Goal: Task Accomplishment & Management: Manage account settings

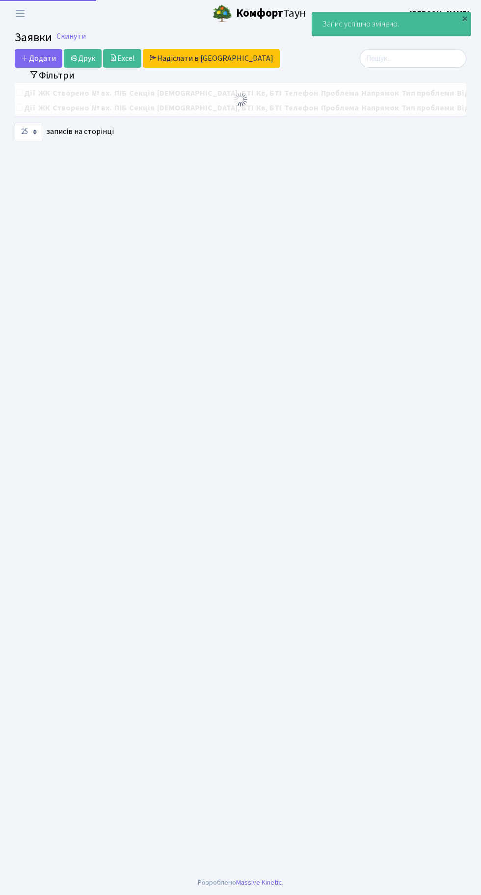
select select "25"
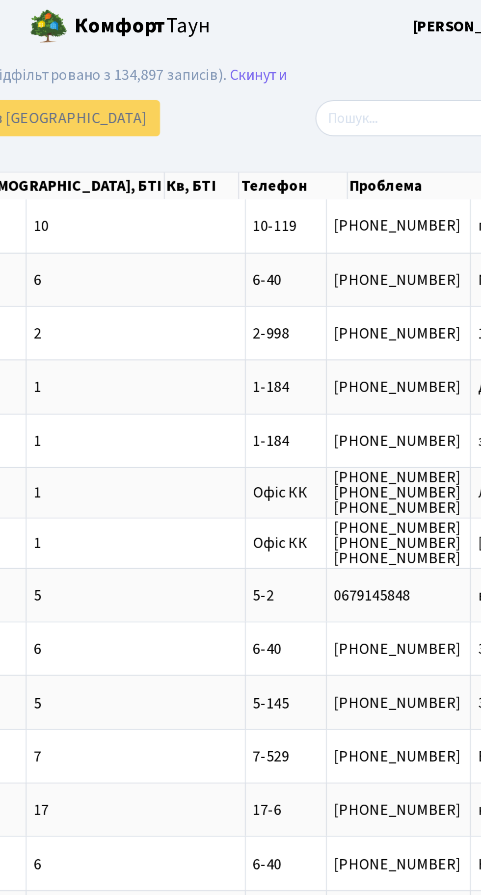
scroll to position [0, 75]
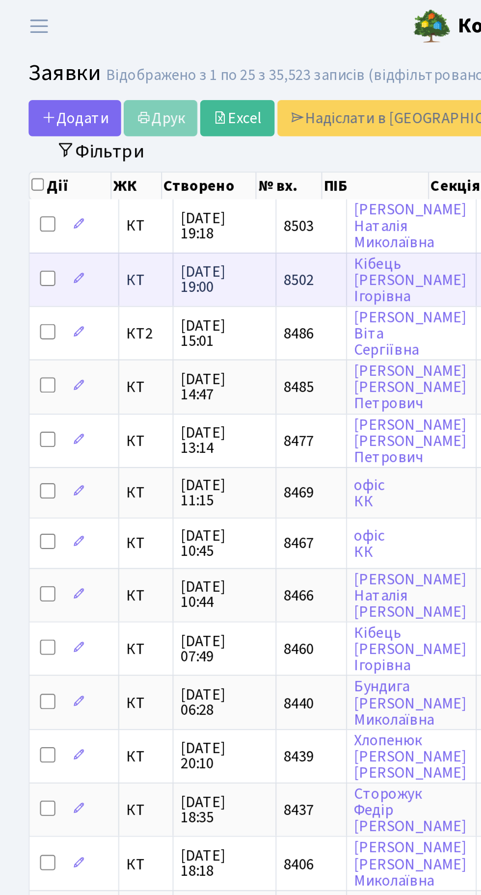
click at [24, 142] on input "checkbox" at bounding box center [25, 143] width 8 height 8
checkbox input "true"
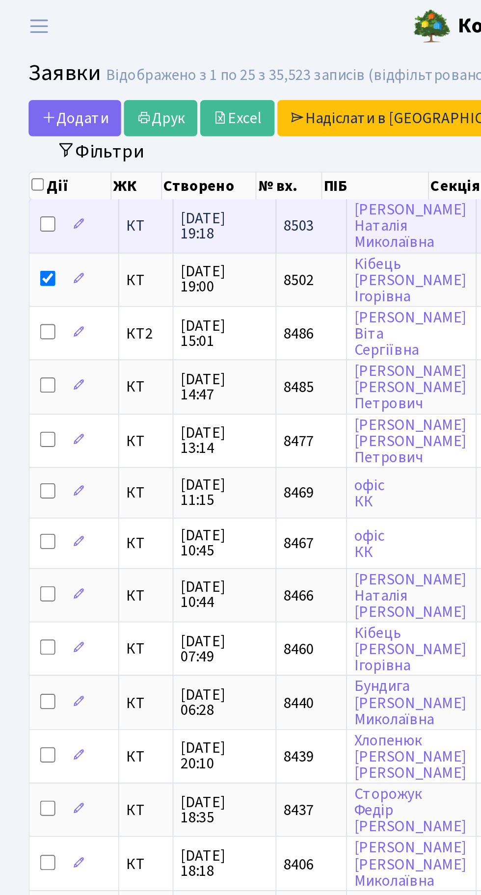
click at [26, 115] on input "checkbox" at bounding box center [25, 115] width 8 height 8
checkbox input "true"
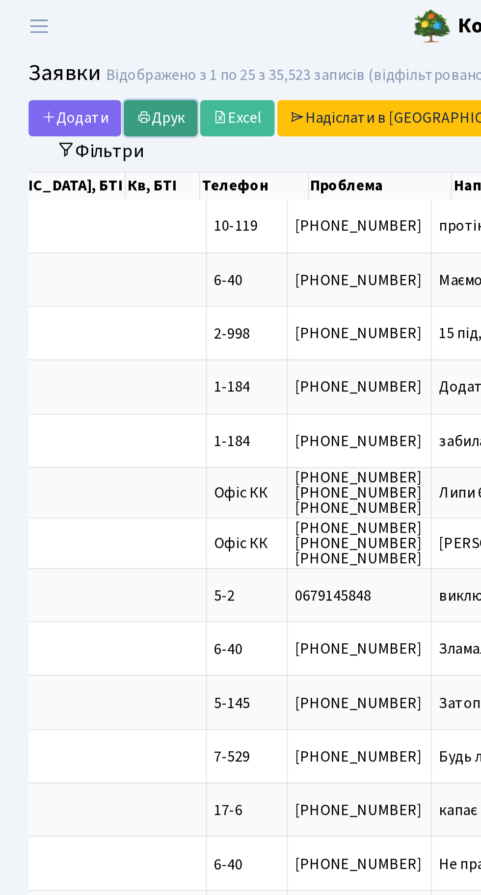
click at [87, 58] on link "Друк" at bounding box center [83, 61] width 38 height 19
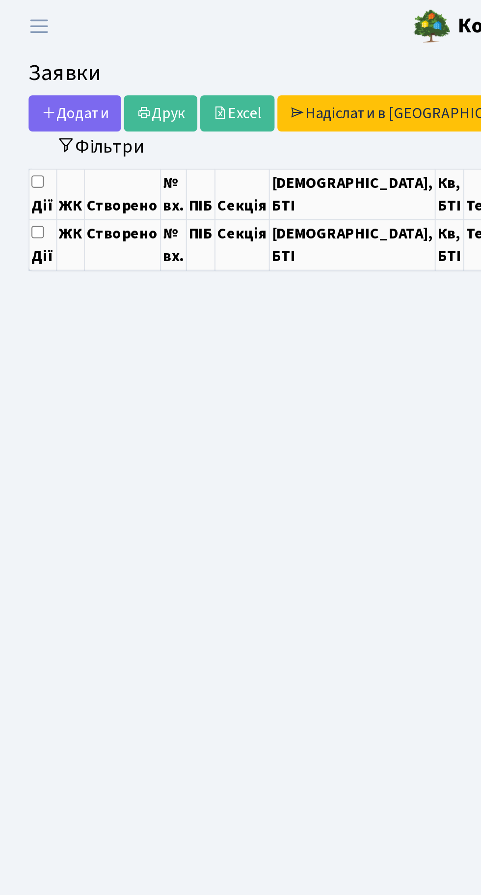
select select "25"
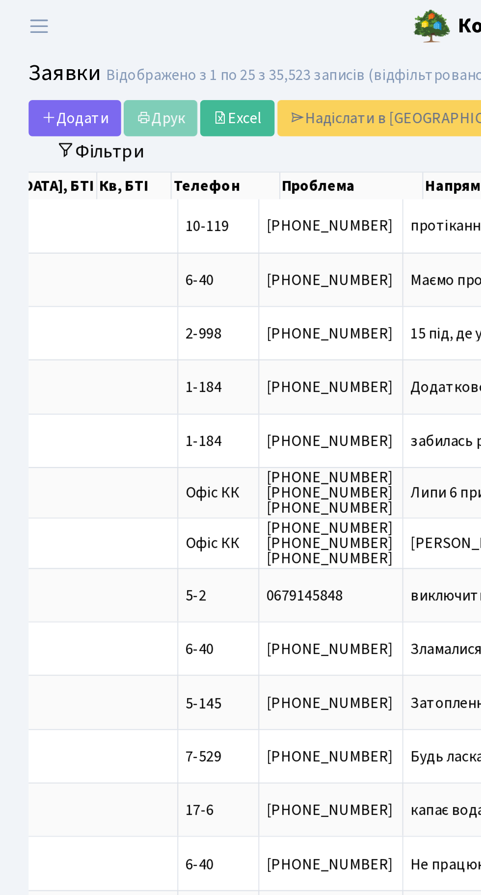
scroll to position [0, 311]
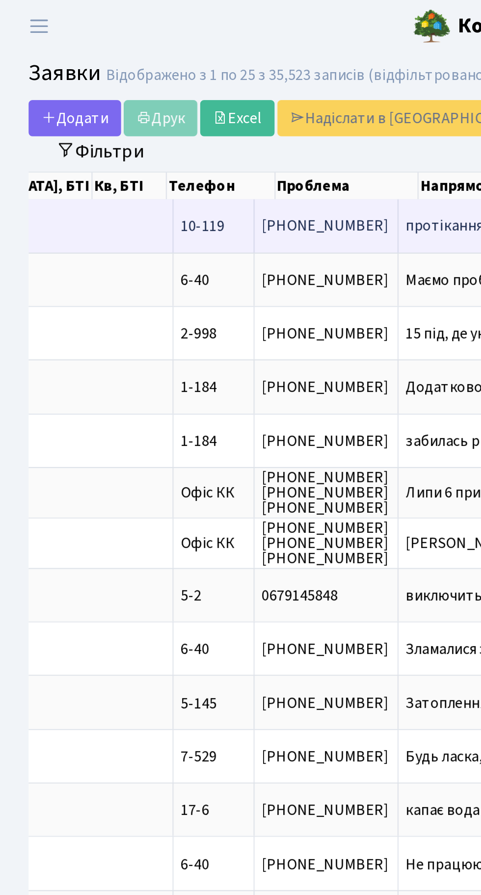
click at [209, 119] on span "протікання в те[...]" at bounding box center [241, 116] width 65 height 11
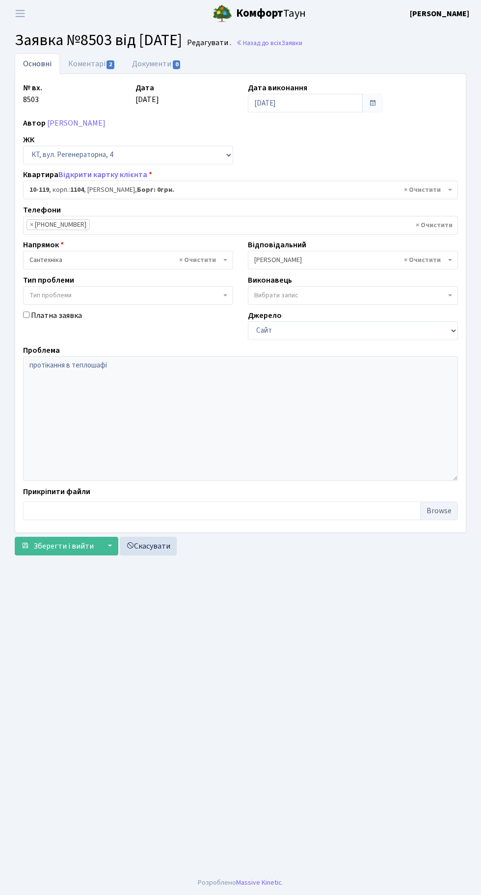
select select "6688"
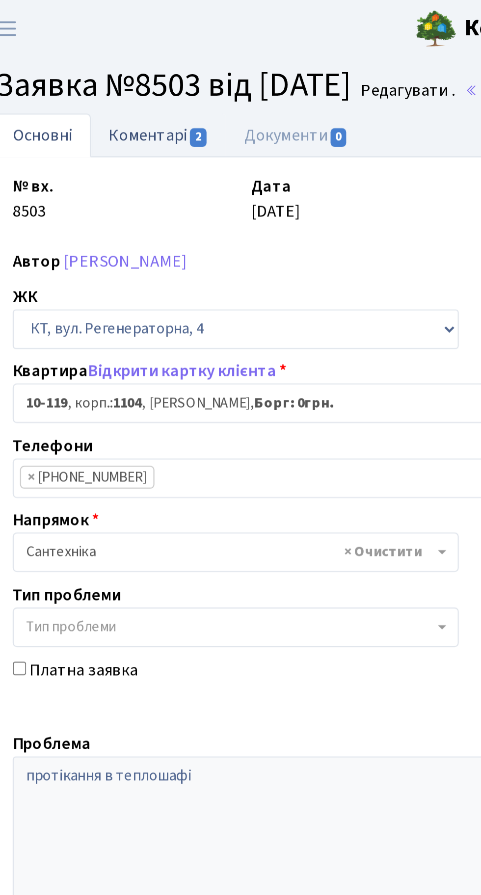
click at [92, 61] on link "Коментарі 2" at bounding box center [92, 63] width 64 height 20
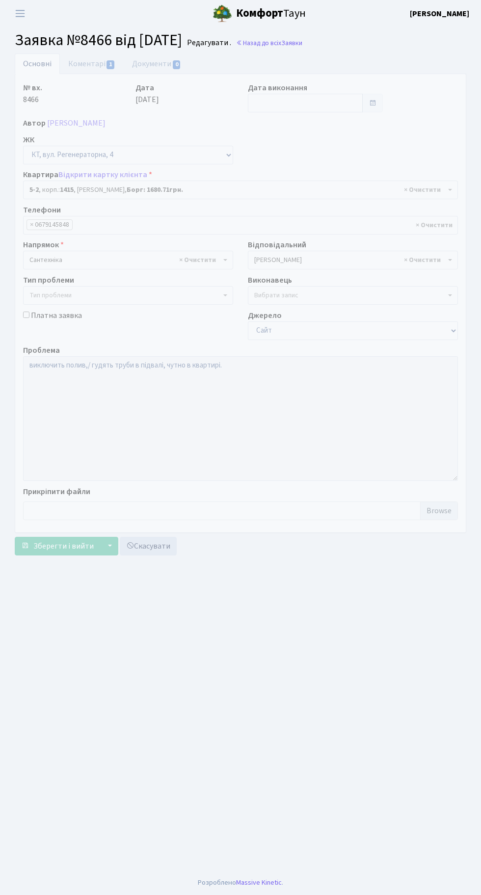
select select "2494"
